Goal: Transaction & Acquisition: Purchase product/service

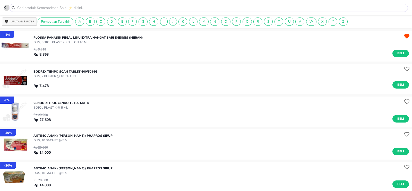
click at [8, 8] on icon "button" at bounding box center [6, 8] width 4 height 4
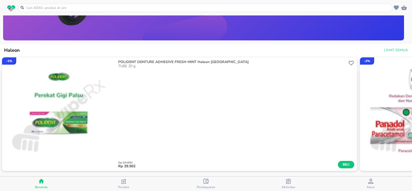
scroll to position [309, 0]
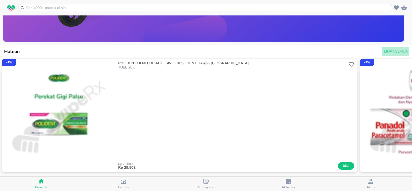
click at [391, 50] on span "Lihat Semua" at bounding box center [396, 51] width 24 height 6
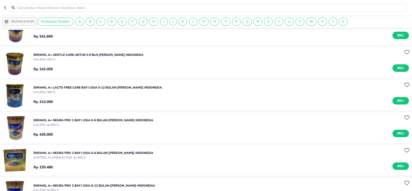
scroll to position [473, 0]
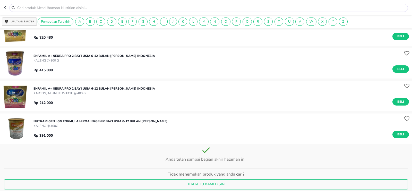
click at [50, 122] on p "NUTRAMIGEN LGG FORMULA HIPOALERGENIK BAYI USIA 0-12 BULAN Mead Johnson" at bounding box center [100, 121] width 134 height 5
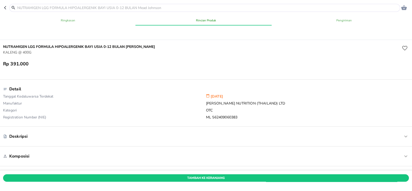
scroll to position [125, 0]
click at [208, 103] on p "MEAD JOHNSON NUTRITION (THAILAND) LTD" at bounding box center [307, 104] width 203 height 7
click at [203, 103] on p "Manufaktur" at bounding box center [104, 104] width 203 height 7
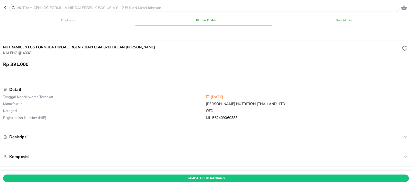
click at [203, 103] on p "Manufaktur" at bounding box center [104, 104] width 203 height 7
click at [3, 8] on header "0" at bounding box center [206, 7] width 412 height 15
click at [6, 8] on icon "button" at bounding box center [6, 8] width 4 height 4
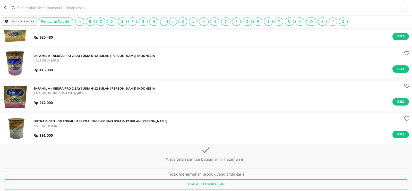
click at [67, 7] on input "text" at bounding box center [212, 7] width 390 height 5
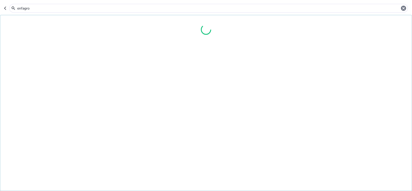
type input "enfagrow"
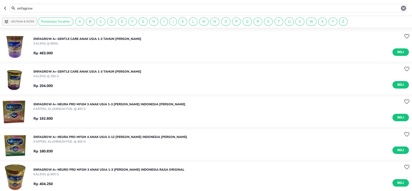
click at [67, 7] on input "enfagrow" at bounding box center [208, 8] width 383 height 5
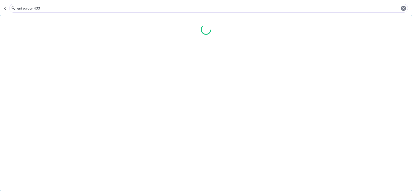
type input "enfagrow 400"
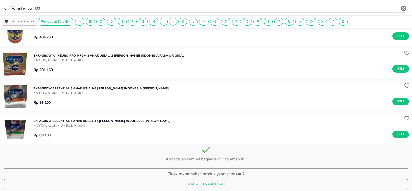
scroll to position [15, 0]
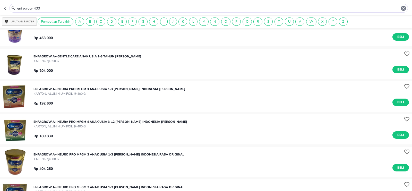
click at [58, 93] on p "KARTON, ALUMINIUM FOIL @ 400 G" at bounding box center [109, 93] width 152 height 5
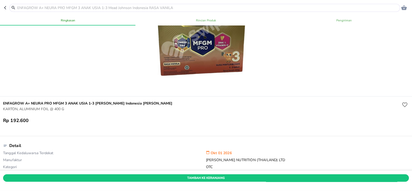
scroll to position [69, 0]
click at [5, 9] on icon "button" at bounding box center [5, 7] width 2 height 3
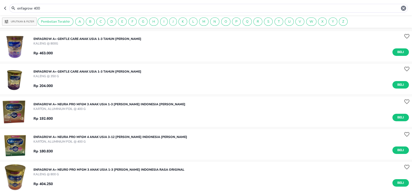
click at [4, 10] on icon "button" at bounding box center [6, 8] width 4 height 4
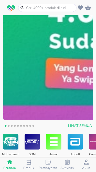
scroll to position [119, 0]
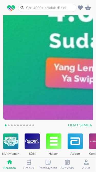
click at [82, 124] on span "Lihat Semua" at bounding box center [80, 125] width 24 height 6
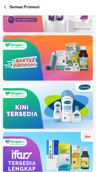
scroll to position [962, 0]
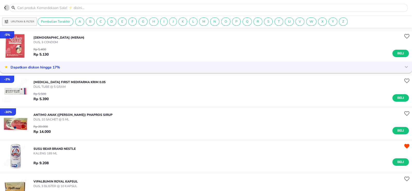
click at [5, 7] on icon "button" at bounding box center [5, 7] width 2 height 3
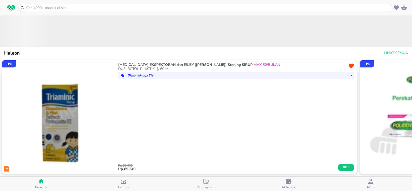
scroll to position [325, 0]
click at [391, 52] on span "Lihat Semua" at bounding box center [396, 53] width 24 height 6
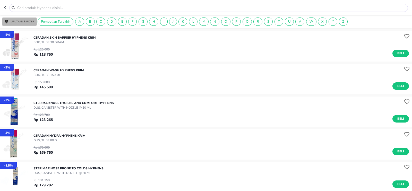
click at [33, 21] on p "Urutkan & Filter" at bounding box center [22, 22] width 23 height 4
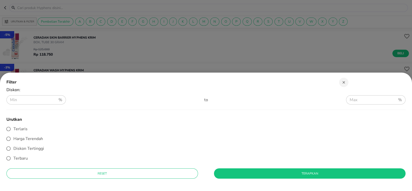
click at [40, 147] on span "Diskon Tertinggi" at bounding box center [28, 149] width 31 height 6
click at [13, 147] on input "Diskon Tertinggi" at bounding box center [9, 149] width 10 height 10
radio input "true"
click at [219, 172] on span "Terapkan" at bounding box center [309, 173] width 183 height 5
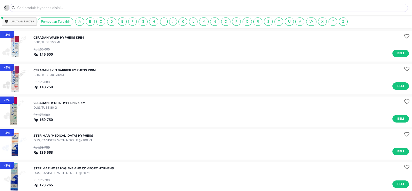
click at [6, 8] on icon "button" at bounding box center [6, 8] width 4 height 4
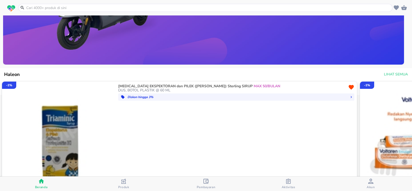
scroll to position [239, 0]
click at [395, 72] on span "Lihat Semua" at bounding box center [396, 74] width 24 height 6
